Goal: Check status: Check status

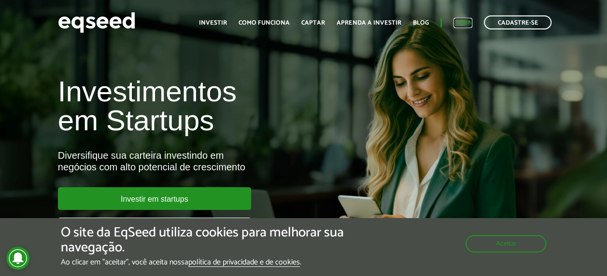
click at [464, 20] on link "Login" at bounding box center [462, 23] width 19 height 6
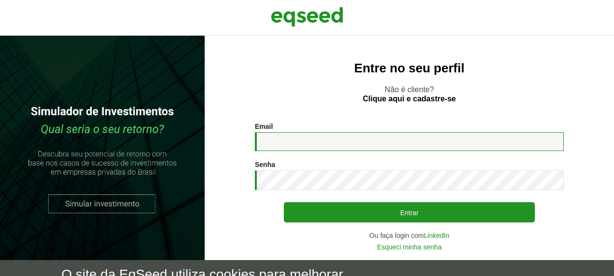
type input "**********"
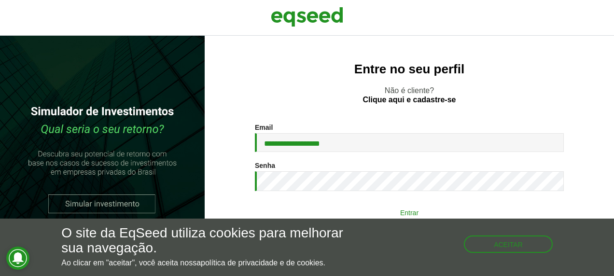
click at [372, 214] on button "Entrar" at bounding box center [409, 212] width 251 height 18
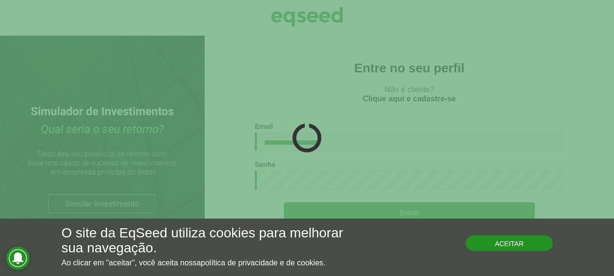
click at [505, 245] on button "Aceitar" at bounding box center [509, 242] width 87 height 15
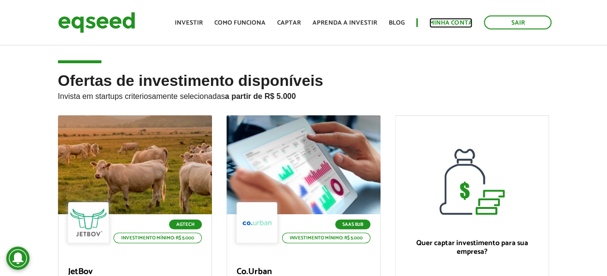
click at [453, 20] on link "Minha conta" at bounding box center [450, 23] width 43 height 6
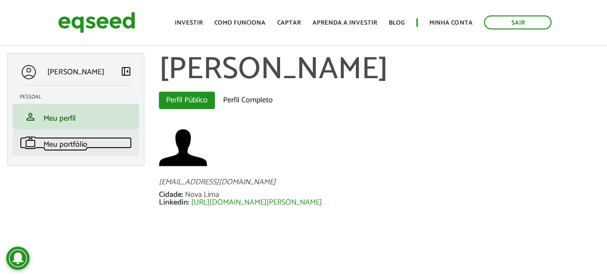
click at [79, 141] on span "Meu portfólio" at bounding box center [65, 144] width 44 height 13
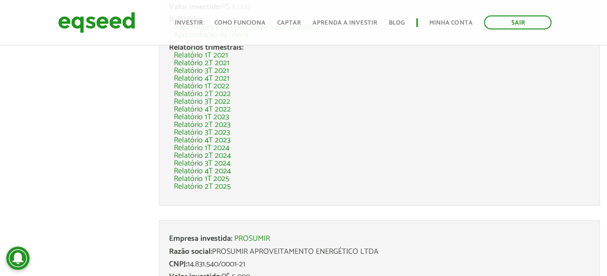
scroll to position [722, 0]
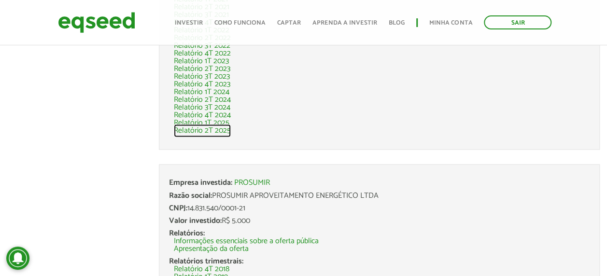
click at [221, 128] on link "Relatório 2T 2025" at bounding box center [202, 131] width 57 height 8
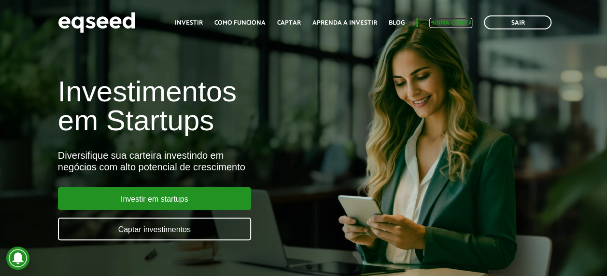
click at [457, 23] on link "Minha conta" at bounding box center [450, 23] width 43 height 6
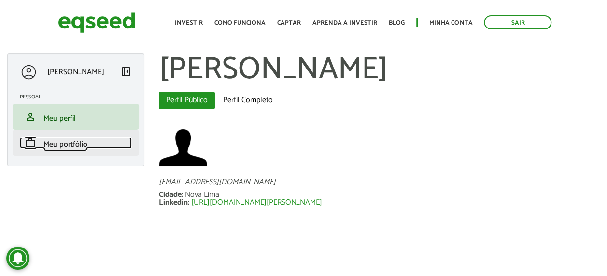
click at [72, 145] on span "Meu portfólio" at bounding box center [65, 144] width 44 height 13
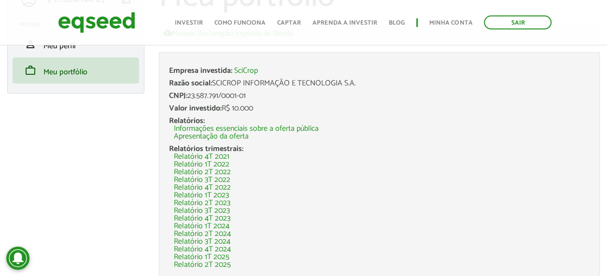
scroll to position [145, 0]
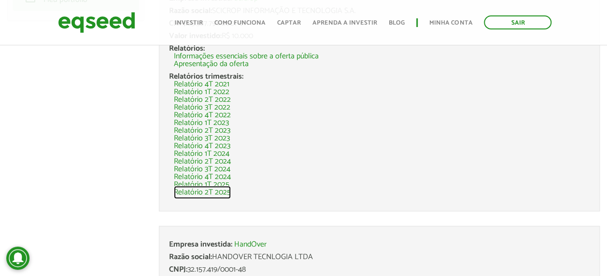
click at [214, 194] on link "Relatório 2T 2025" at bounding box center [202, 193] width 57 height 8
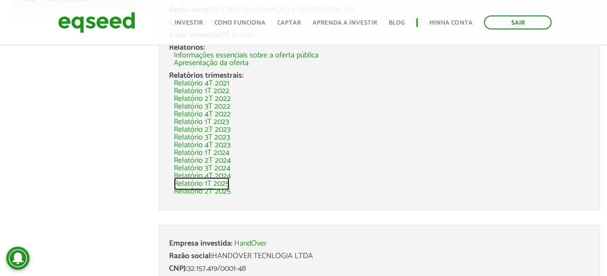
click at [210, 181] on link "Relatório 1T 2025" at bounding box center [201, 184] width 55 height 8
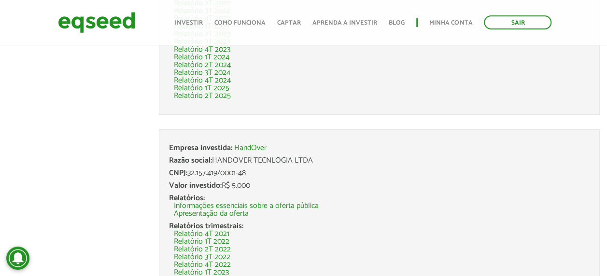
scroll to position [195, 0]
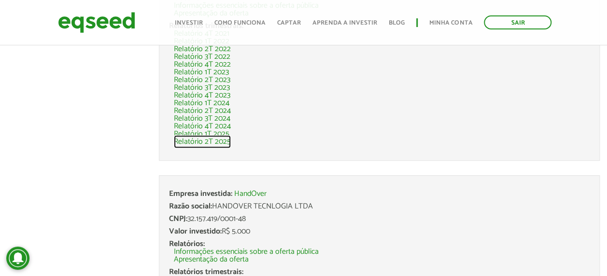
click at [212, 143] on link "Relatório 2T 2025" at bounding box center [202, 142] width 57 height 8
click at [206, 135] on link "Relatório 1T 2025" at bounding box center [201, 134] width 55 height 8
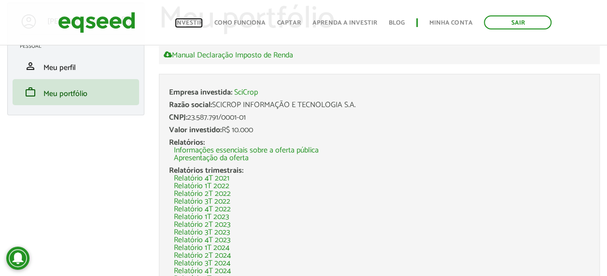
click at [198, 25] on link "Investir" at bounding box center [189, 23] width 28 height 6
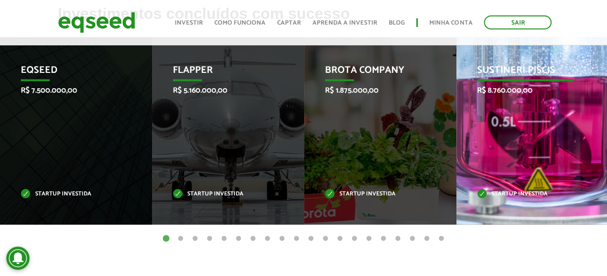
scroll to position [483, 0]
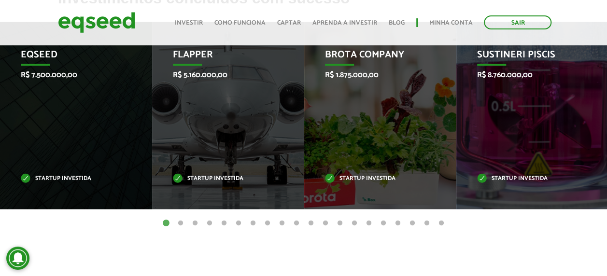
click at [181, 223] on button "2" at bounding box center [181, 224] width 10 height 10
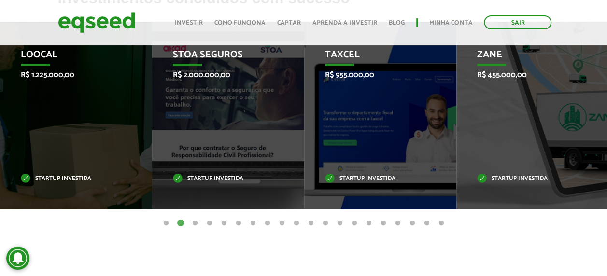
click at [192, 221] on button "3" at bounding box center [195, 224] width 10 height 10
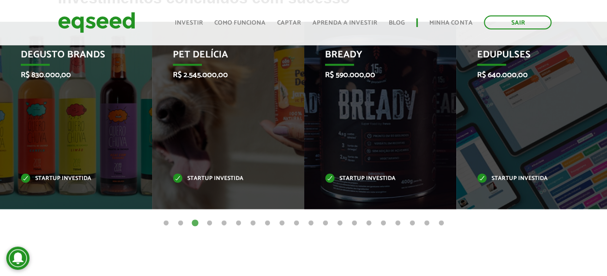
click at [209, 220] on button "4" at bounding box center [210, 224] width 10 height 10
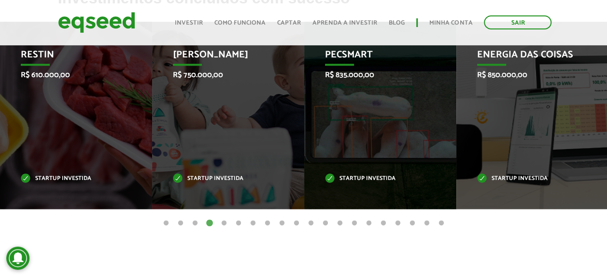
click at [222, 224] on button "5" at bounding box center [224, 224] width 10 height 10
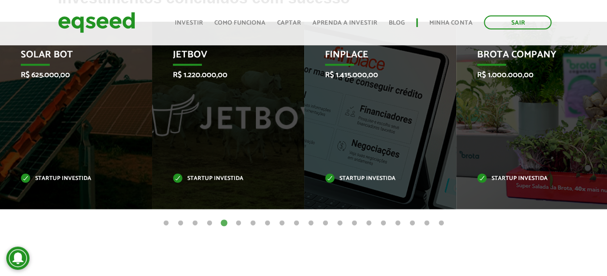
click at [235, 224] on button "6" at bounding box center [239, 224] width 10 height 10
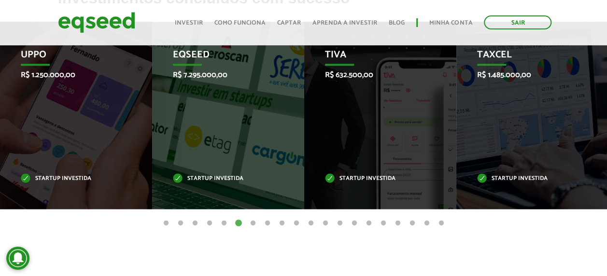
click at [251, 223] on button "7" at bounding box center [253, 224] width 10 height 10
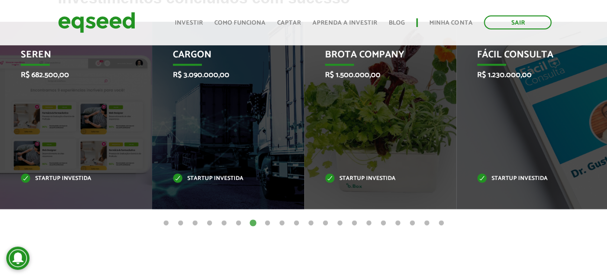
click at [265, 223] on button "8" at bounding box center [268, 224] width 10 height 10
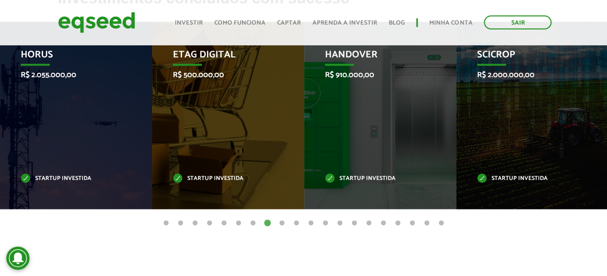
click at [282, 223] on button "9" at bounding box center [282, 224] width 10 height 10
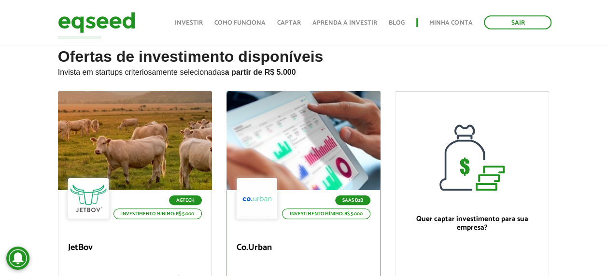
scroll to position [0, 0]
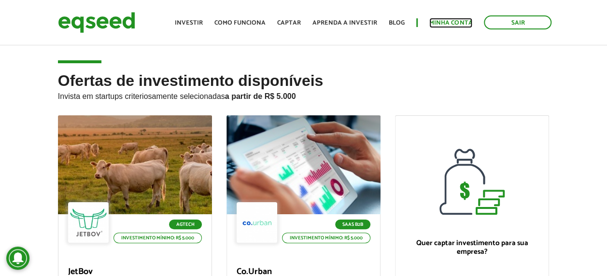
click at [447, 20] on link "Minha conta" at bounding box center [450, 23] width 43 height 6
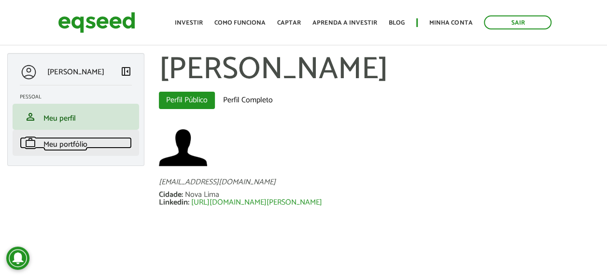
click at [73, 145] on span "Meu portfólio" at bounding box center [65, 144] width 44 height 13
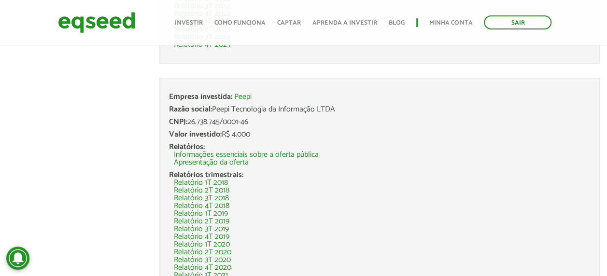
scroll to position [1011, 0]
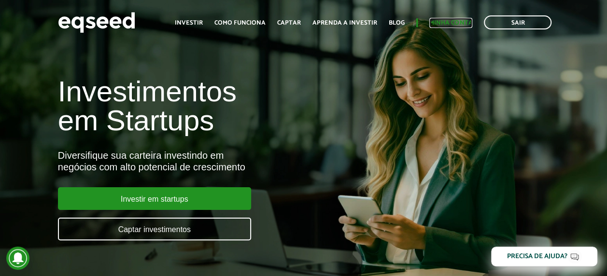
click at [451, 25] on link "Minha conta" at bounding box center [450, 23] width 43 height 6
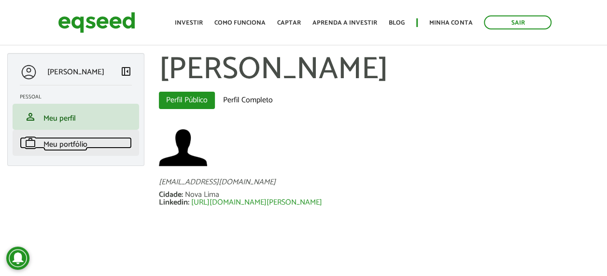
click at [83, 141] on span "Meu portfólio" at bounding box center [65, 144] width 44 height 13
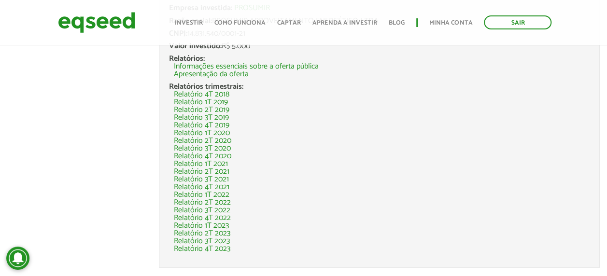
scroll to position [917, 0]
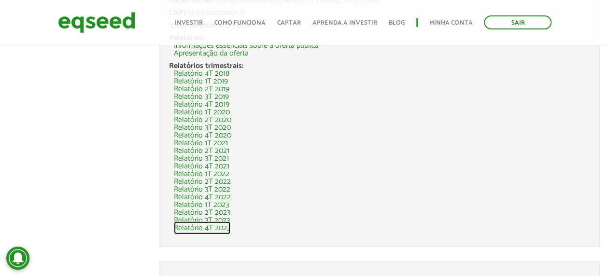
click at [215, 228] on link "Relatório 4T 2023" at bounding box center [202, 228] width 56 height 8
